Goal: Information Seeking & Learning: Learn about a topic

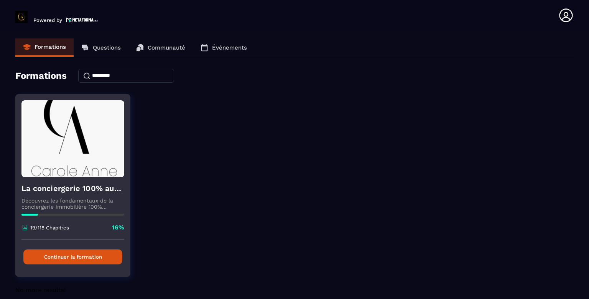
click at [87, 257] on button "Continuer la formation" at bounding box center [72, 256] width 99 height 15
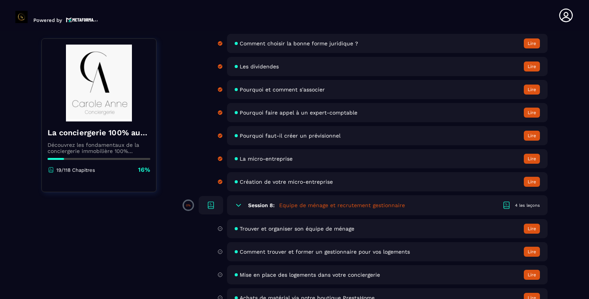
scroll to position [528, 0]
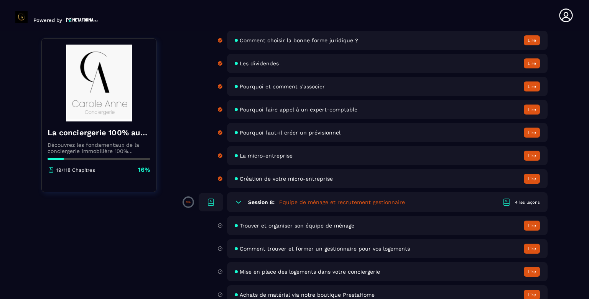
click at [536, 201] on div "Session 8: Equipe de ménage et recrutement gestionnaire 4 les leçons" at bounding box center [387, 202] width 321 height 20
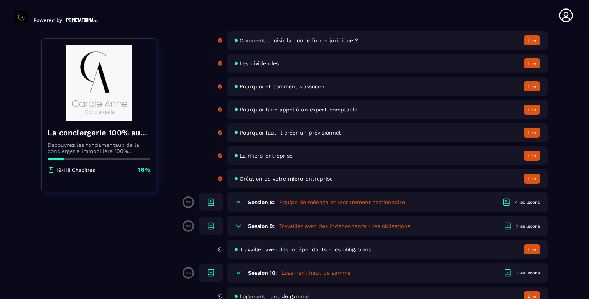
click at [534, 205] on div "4 les leçons" at bounding box center [527, 202] width 25 height 6
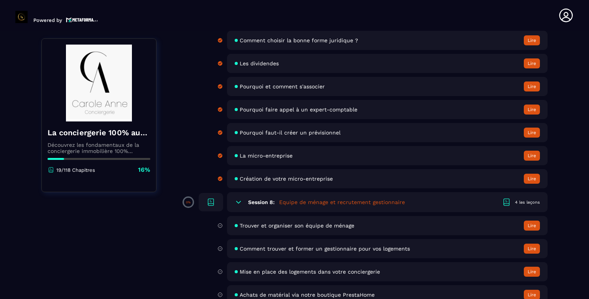
click at [535, 226] on button "Lire" at bounding box center [532, 225] width 16 height 10
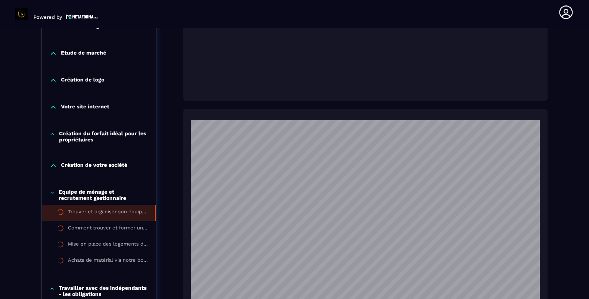
scroll to position [327, 0]
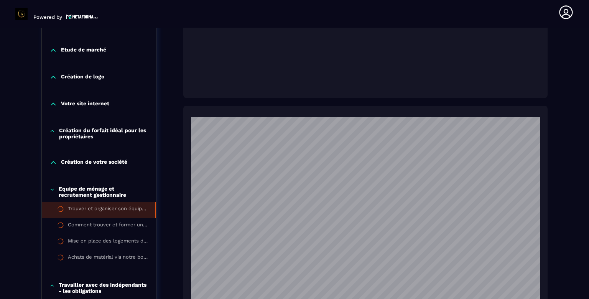
click at [107, 158] on p "Création de votre société" at bounding box center [94, 162] width 66 height 8
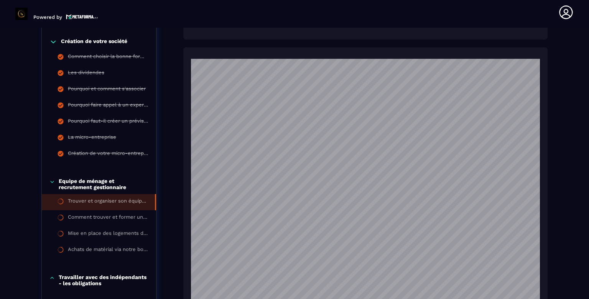
scroll to position [386, 0]
click at [93, 188] on p "Equipe de ménage et recrutement gestionnaire" at bounding box center [104, 183] width 90 height 12
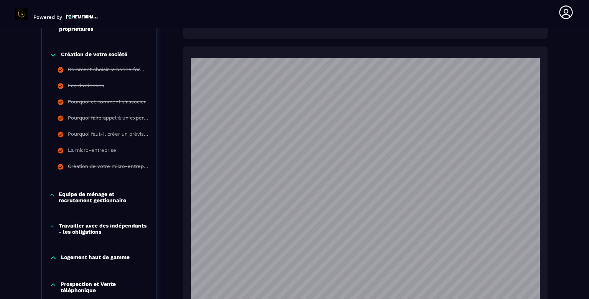
click at [96, 196] on p "Equipe de ménage et recrutement gestionnaire" at bounding box center [104, 197] width 90 height 12
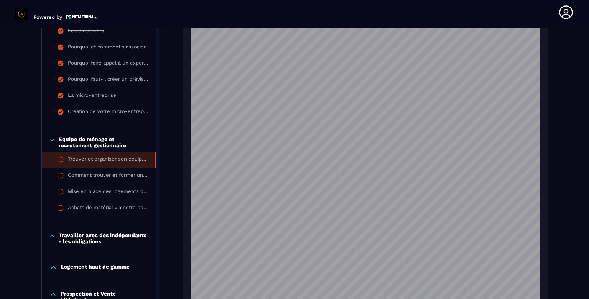
scroll to position [429, 0]
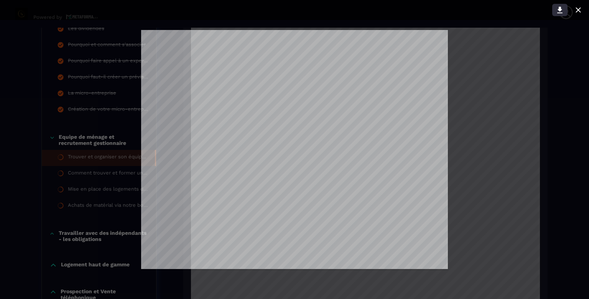
click at [560, 9] on icon at bounding box center [560, 10] width 5 height 7
click at [579, 10] on icon at bounding box center [578, 9] width 5 height 5
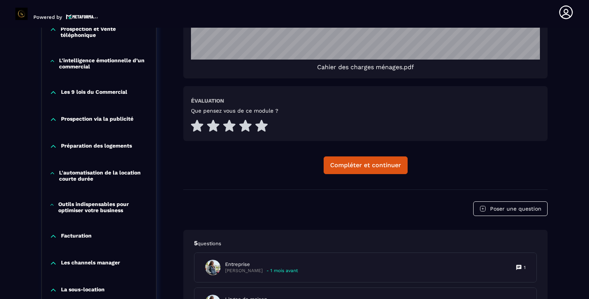
scroll to position [699, 0]
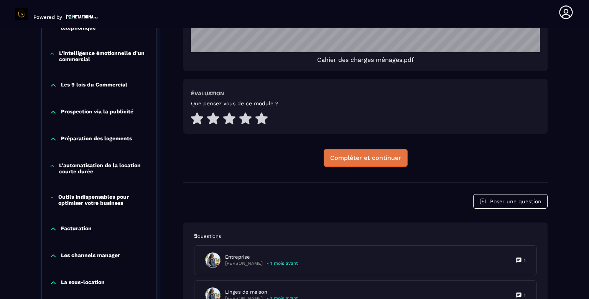
click at [380, 162] on button "Compléter et continuer" at bounding box center [366, 158] width 84 height 18
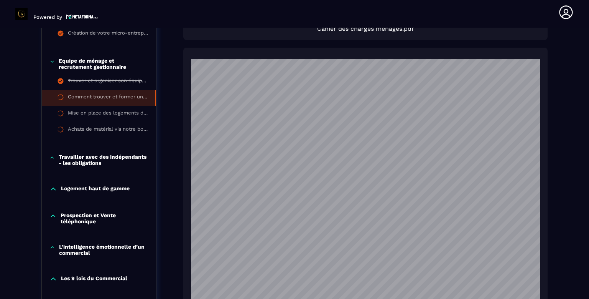
scroll to position [1432, 0]
